Goal: Information Seeking & Learning: Learn about a topic

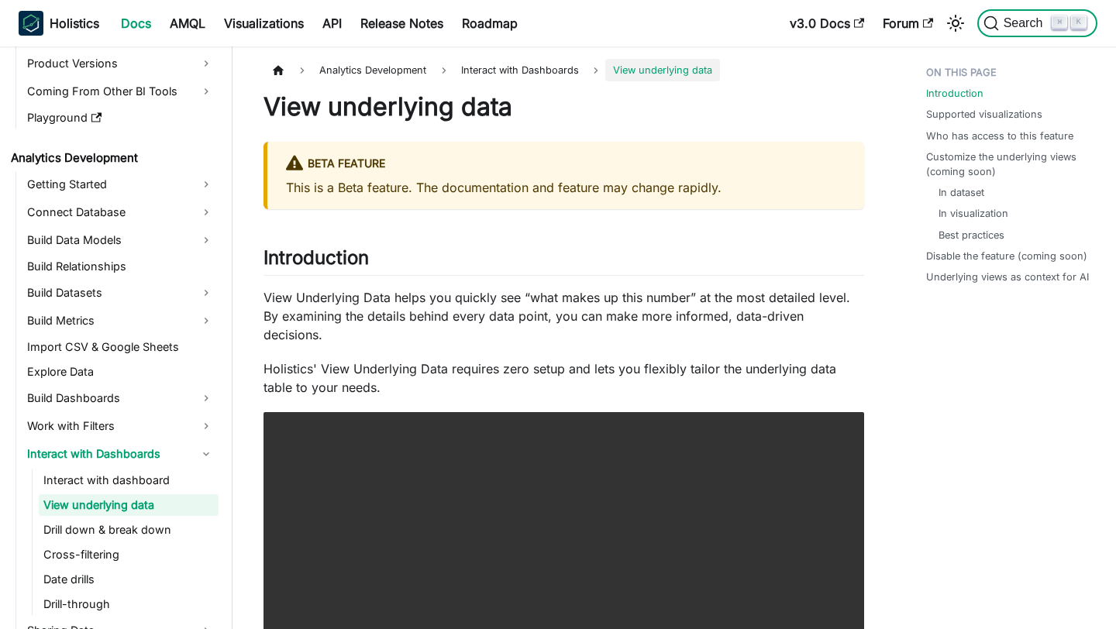
scroll to position [144, 0]
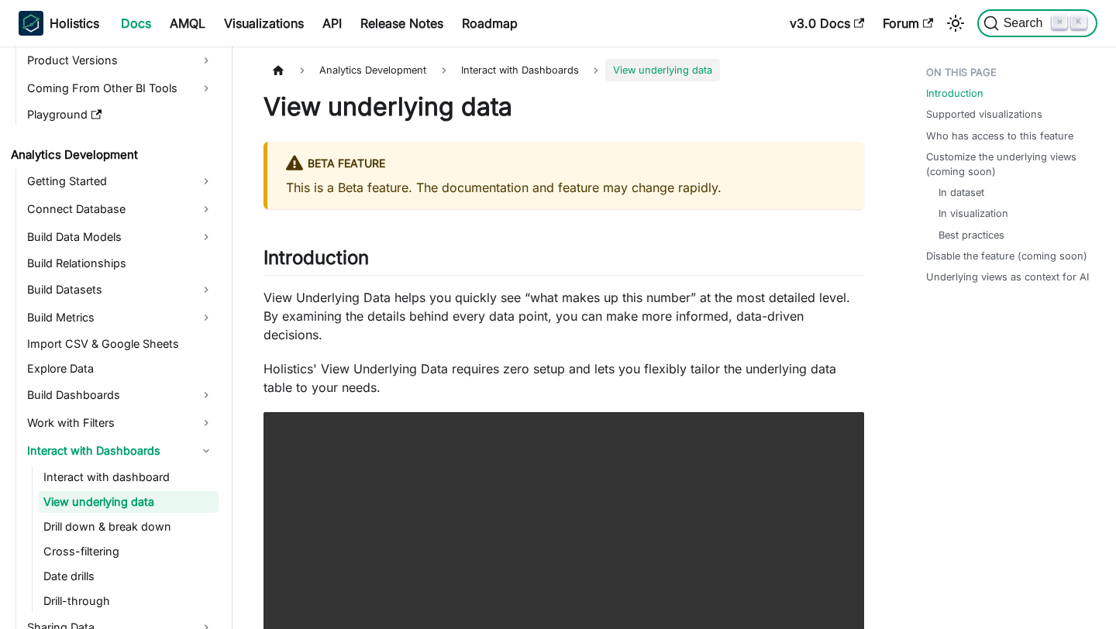
click at [1016, 26] on span "Search" at bounding box center [1025, 23] width 53 height 14
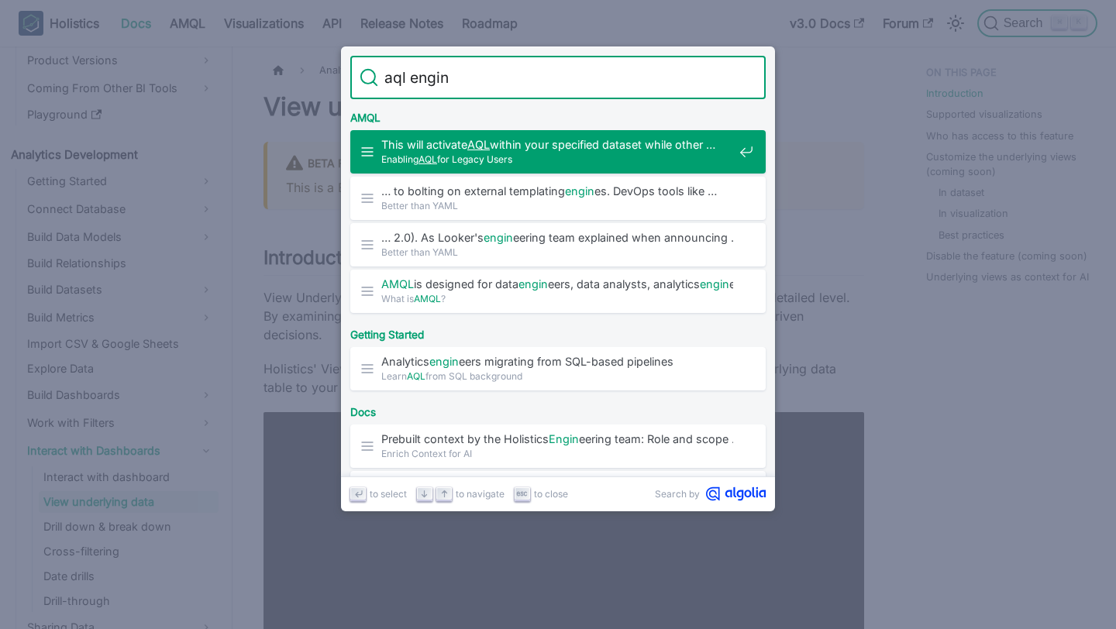
type input "aql engine"
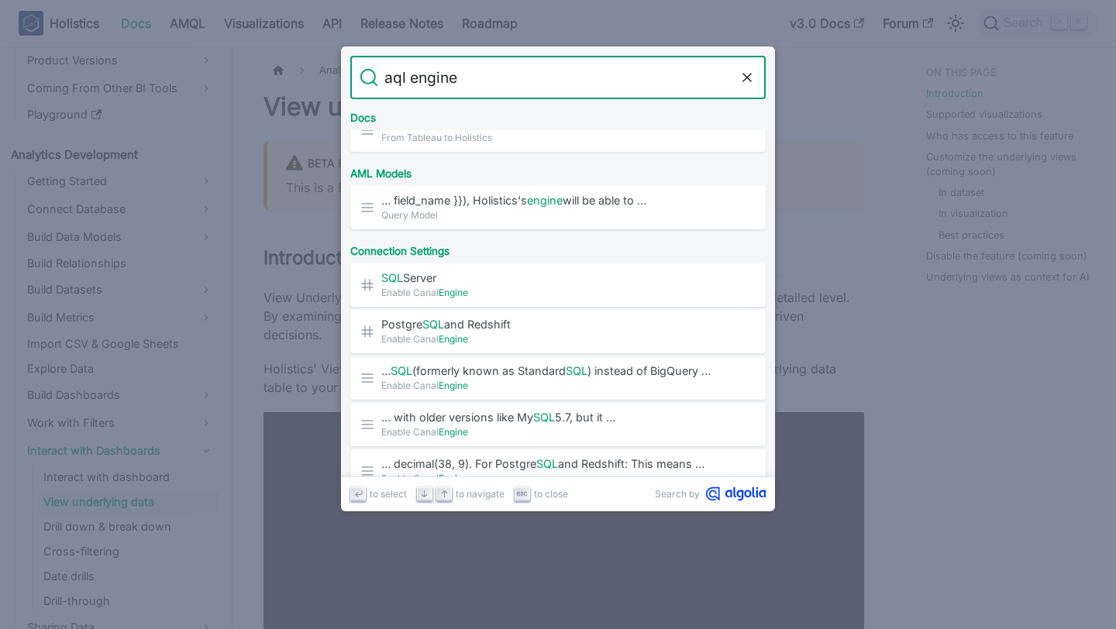
scroll to position [408, 0]
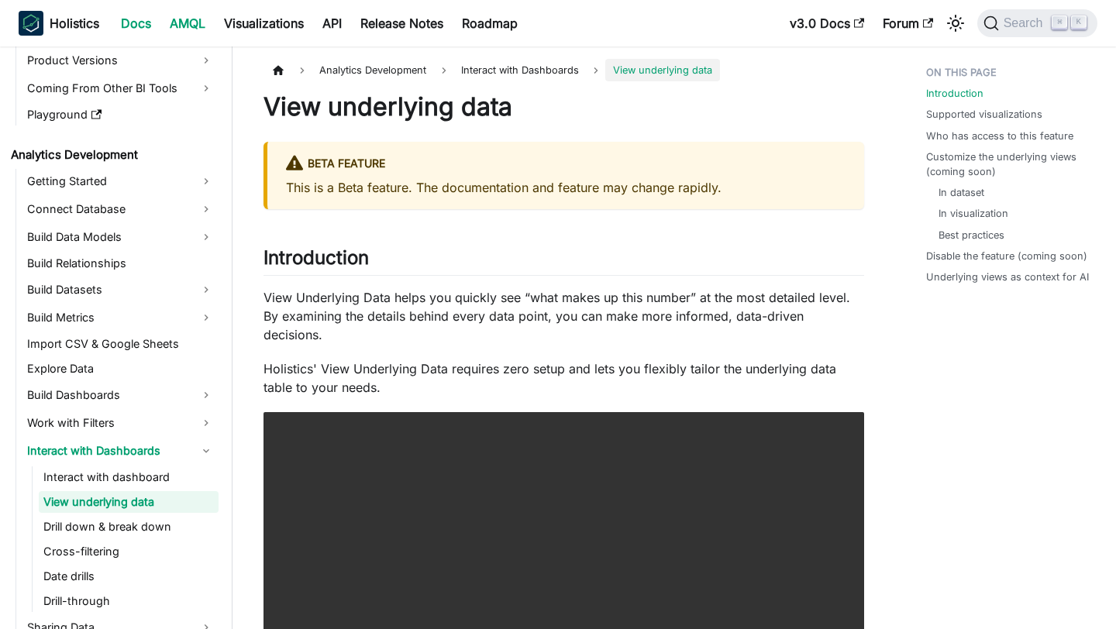
click at [195, 21] on link "AMQL" at bounding box center [187, 23] width 54 height 25
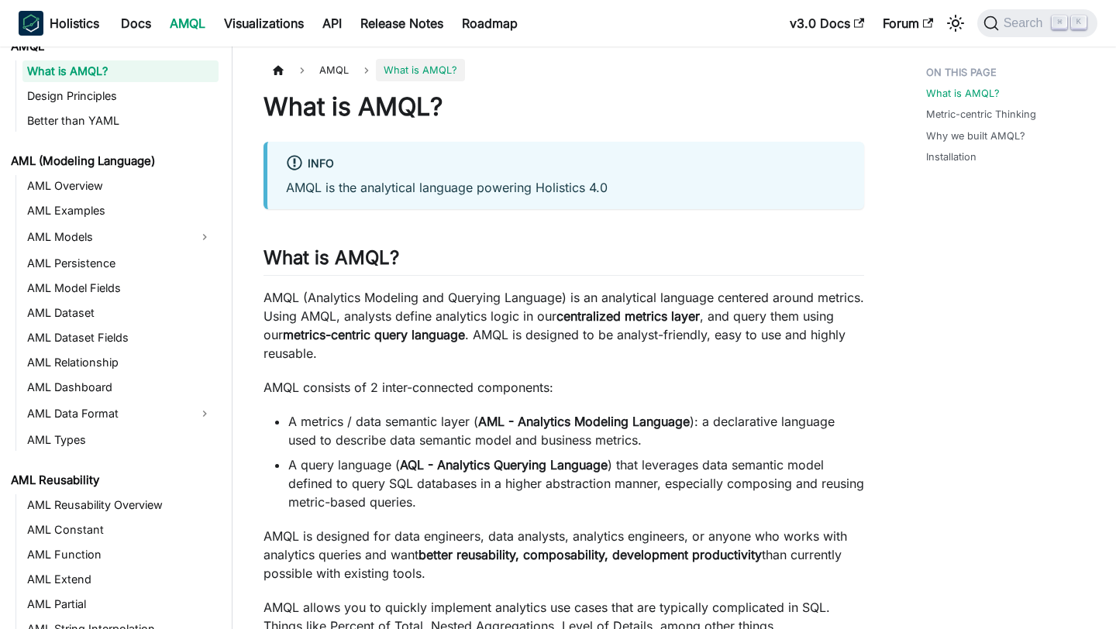
scroll to position [28, 0]
click at [118, 304] on link "AML Dataset" at bounding box center [120, 312] width 196 height 22
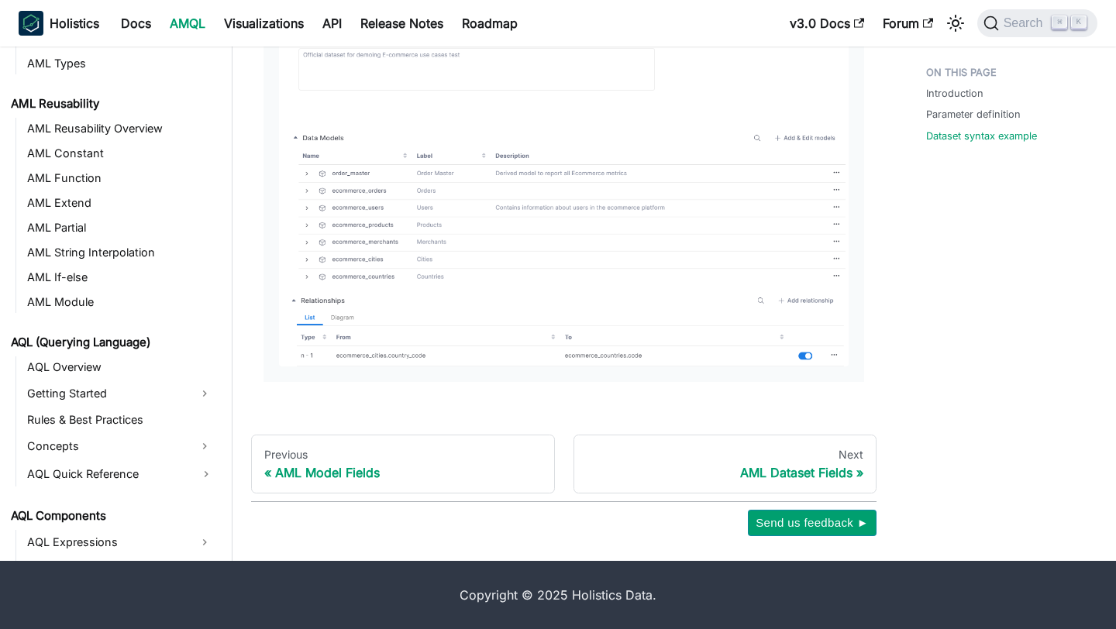
scroll to position [443, 0]
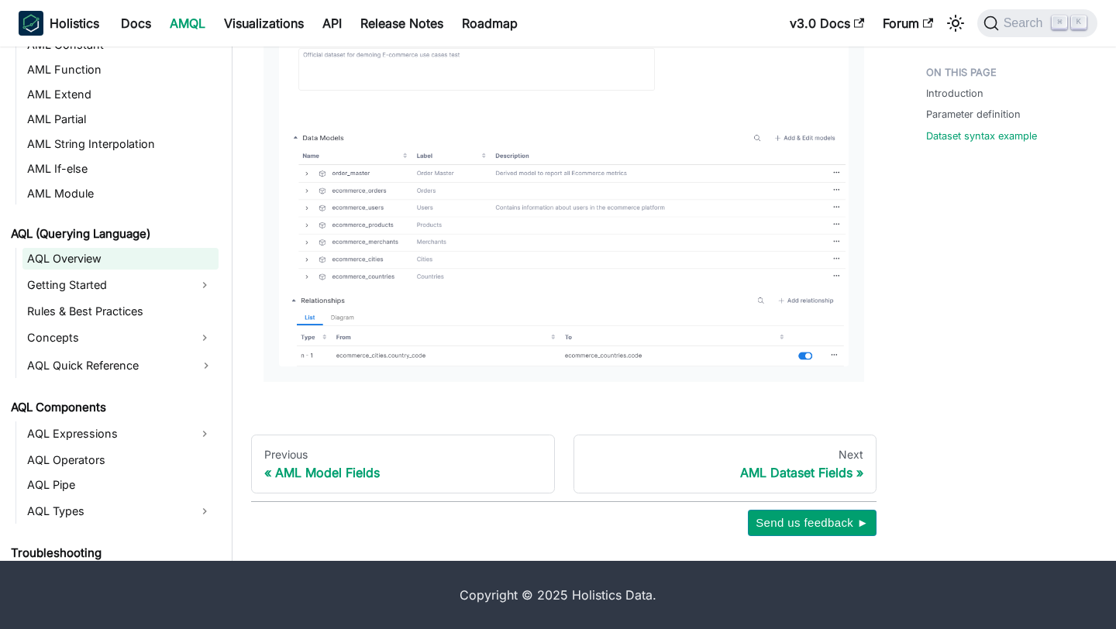
click at [118, 260] on link "AQL Overview" at bounding box center [120, 259] width 196 height 22
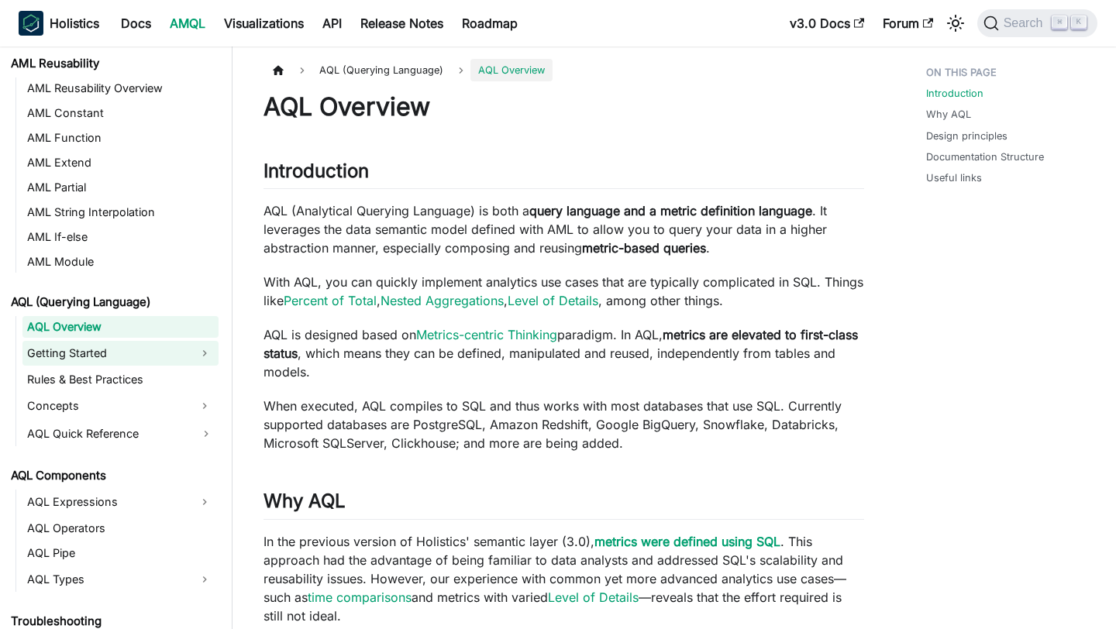
click at [112, 357] on link "Getting Started" at bounding box center [106, 353] width 168 height 25
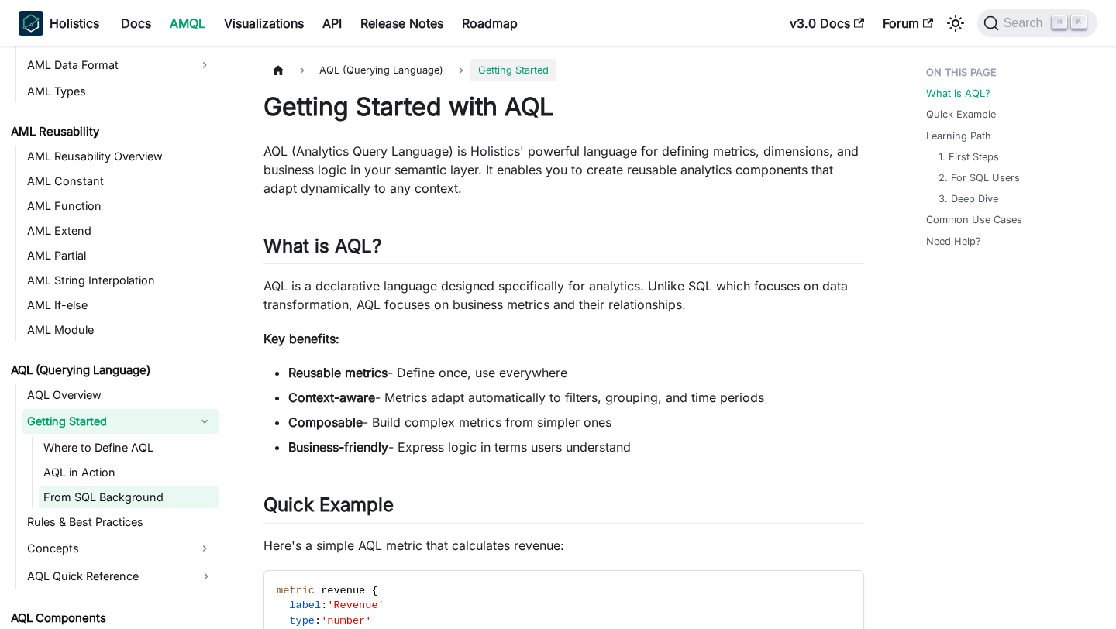
scroll to position [374, 0]
click at [122, 405] on link "AQL Overview" at bounding box center [120, 396] width 196 height 22
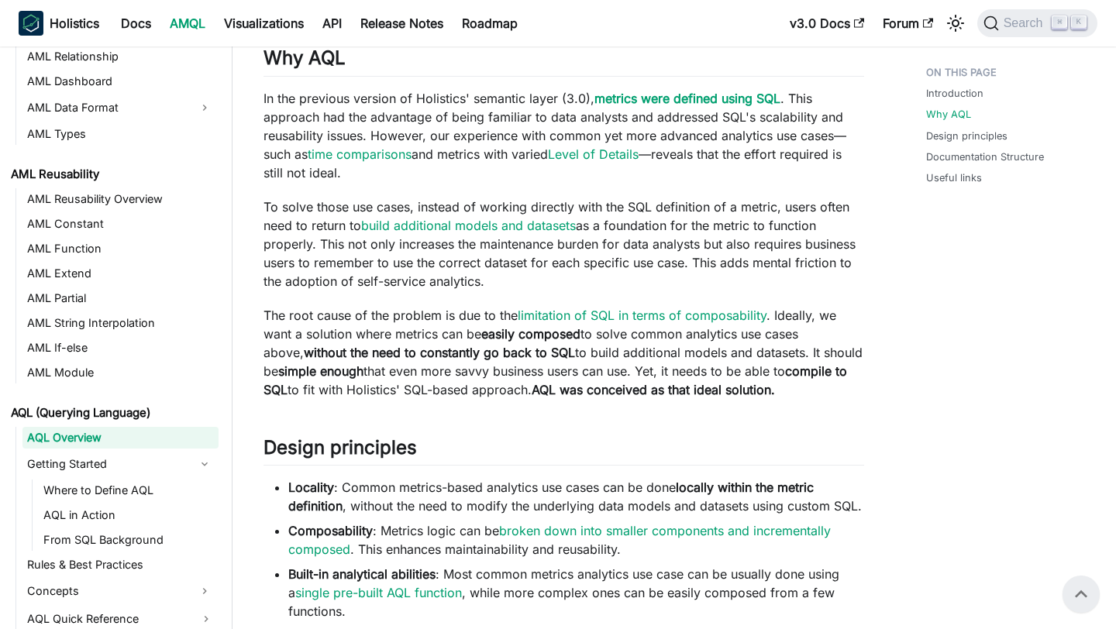
scroll to position [313, 0]
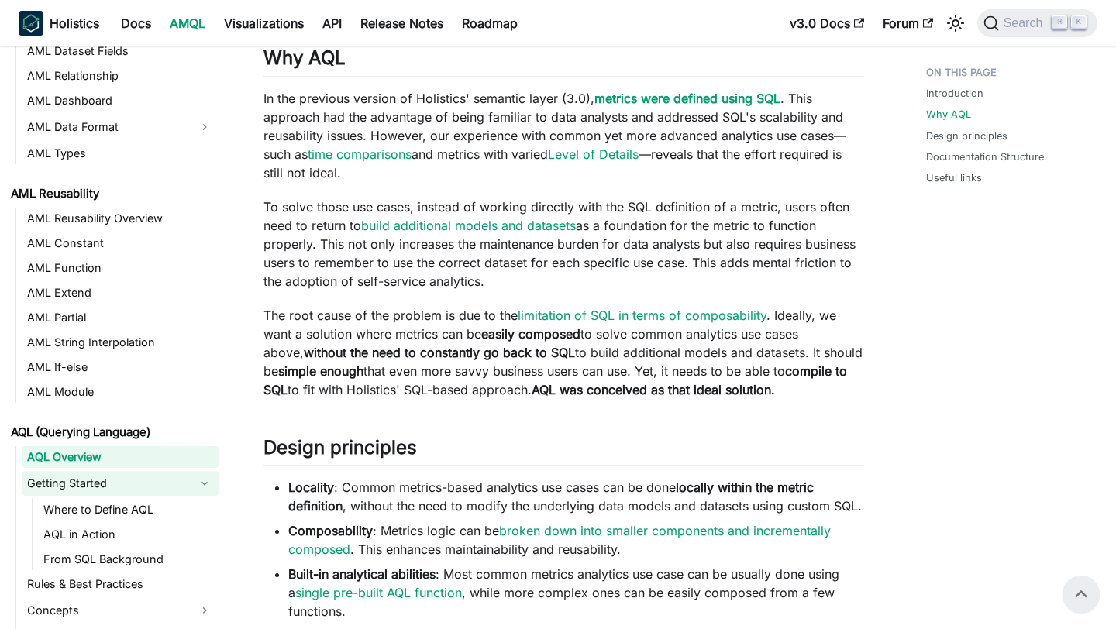
click at [150, 488] on link "Getting Started" at bounding box center [106, 483] width 168 height 25
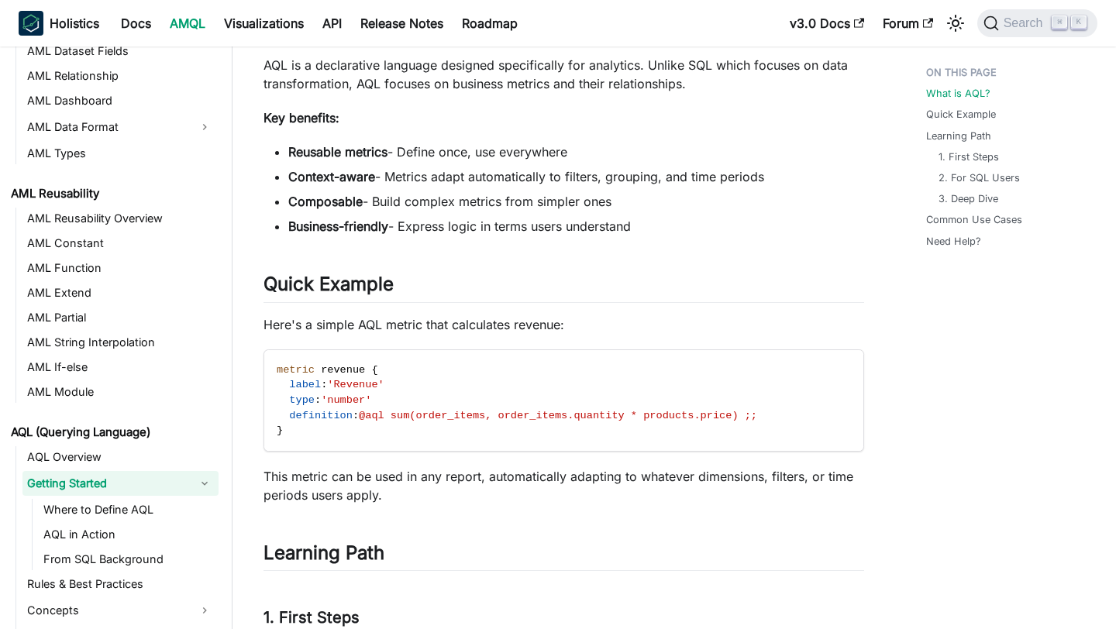
scroll to position [222, 0]
click at [115, 461] on link "AQL Overview" at bounding box center [120, 457] width 196 height 22
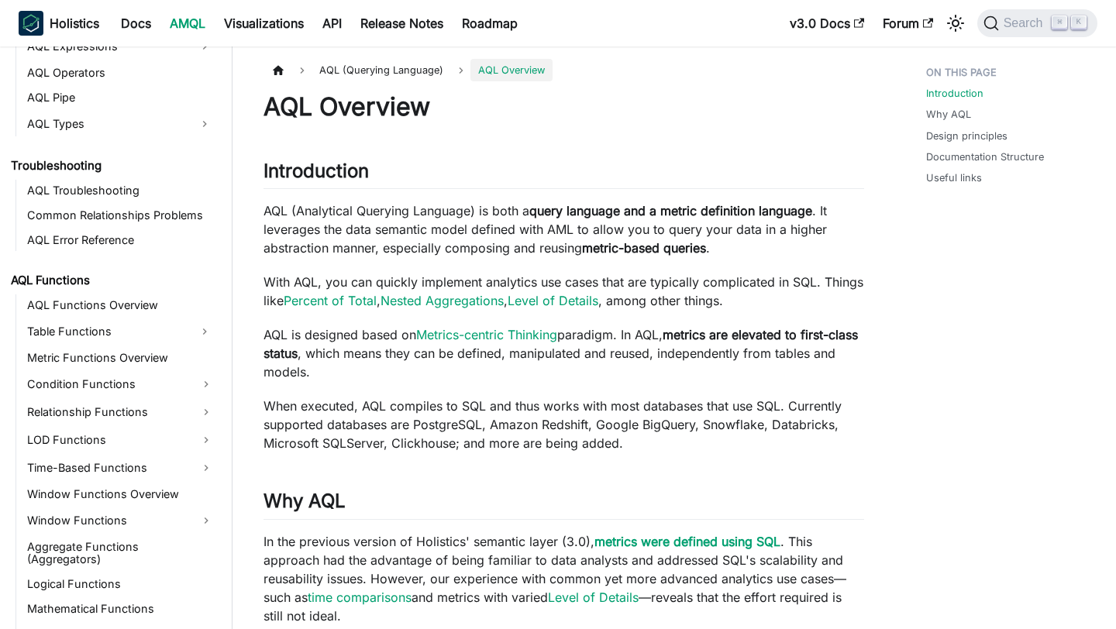
scroll to position [1107, 0]
